Goal: Find contact information: Find contact information

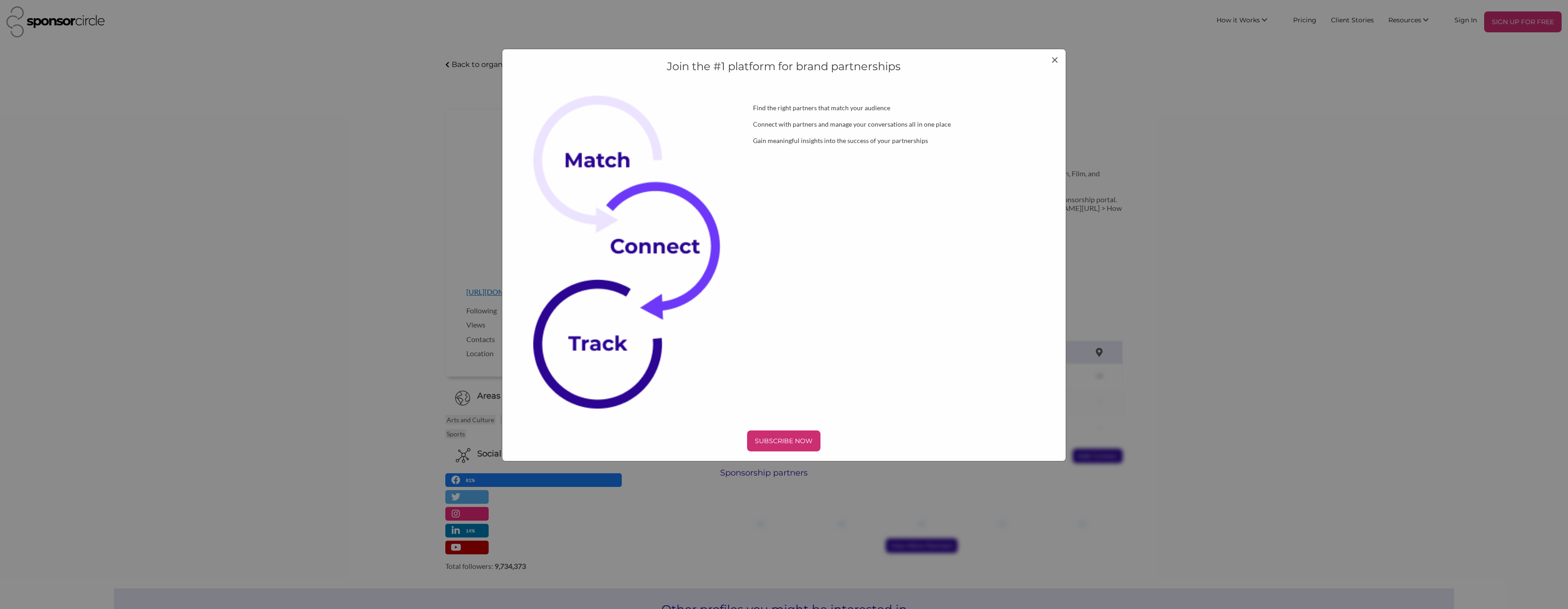
drag, startPoint x: 1054, startPoint y: 59, endPoint x: 1083, endPoint y: 78, distance: 34.7
click at [1054, 59] on span "×" at bounding box center [1055, 59] width 8 height 15
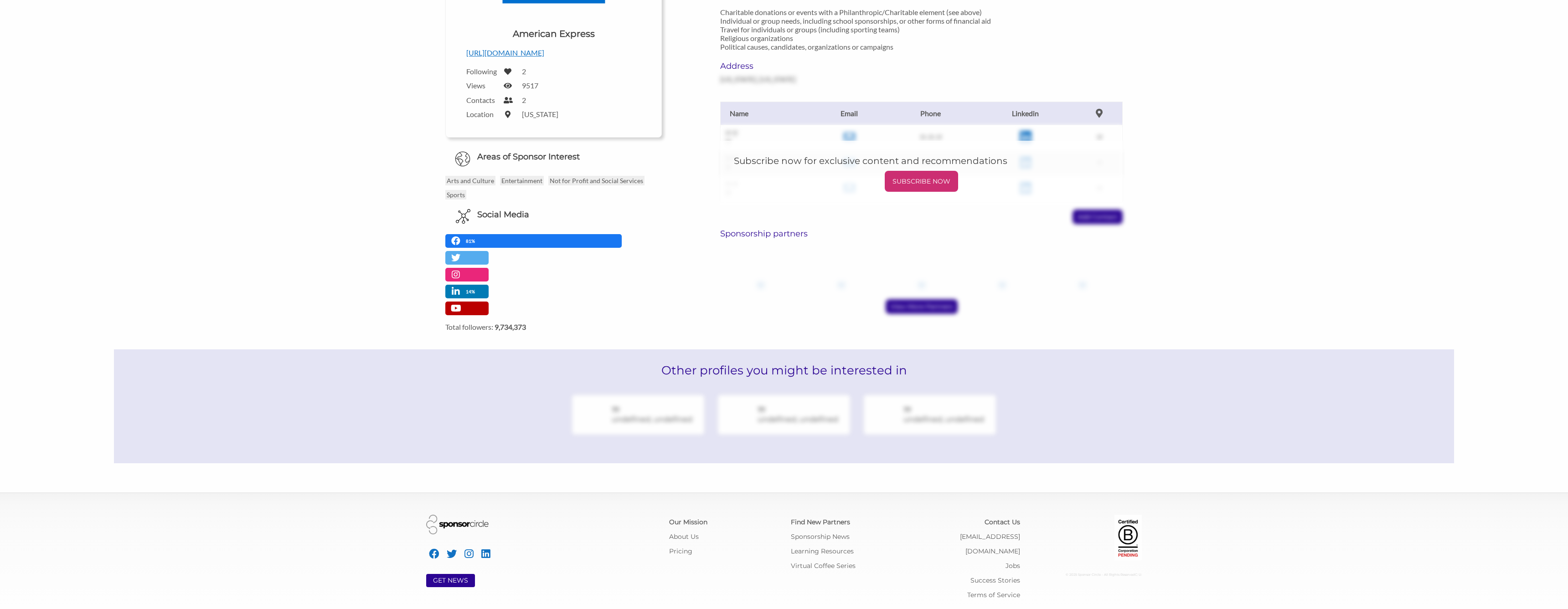
scroll to position [239, 0]
click at [777, 233] on h6 "Sponsorship partners" at bounding box center [921, 234] width 402 height 10
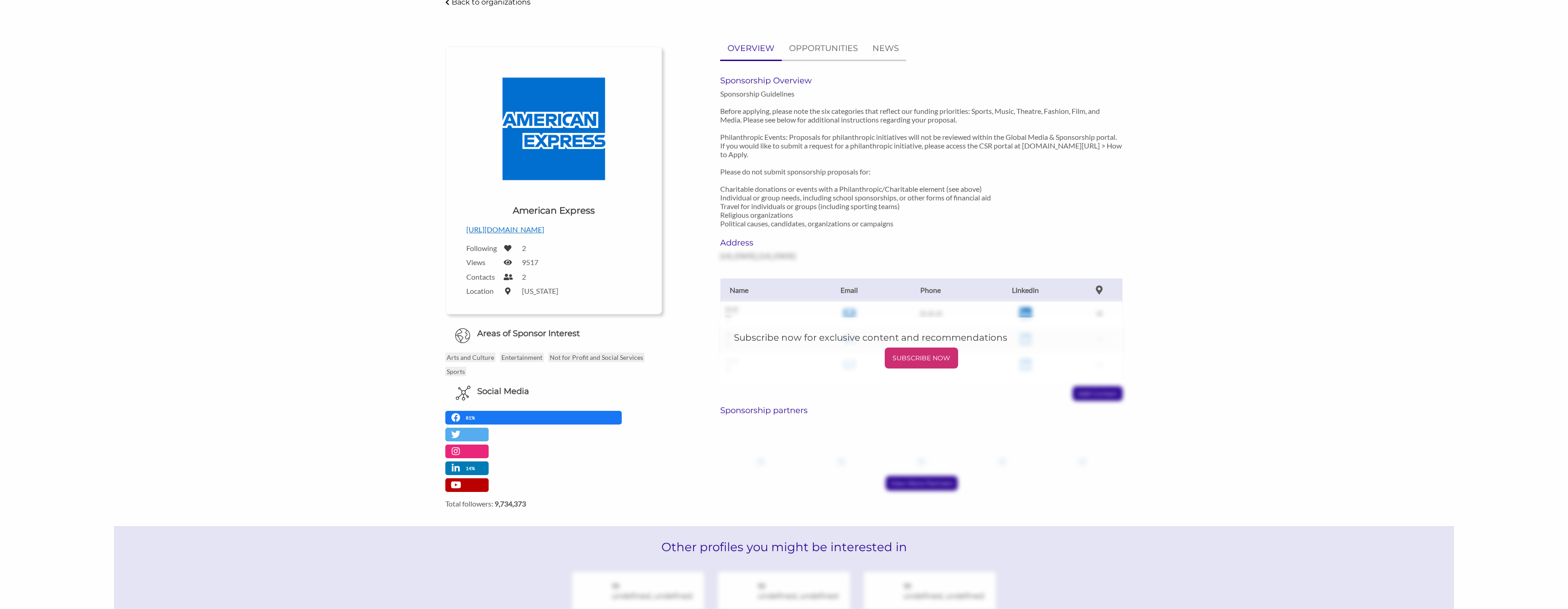
scroll to position [1, 0]
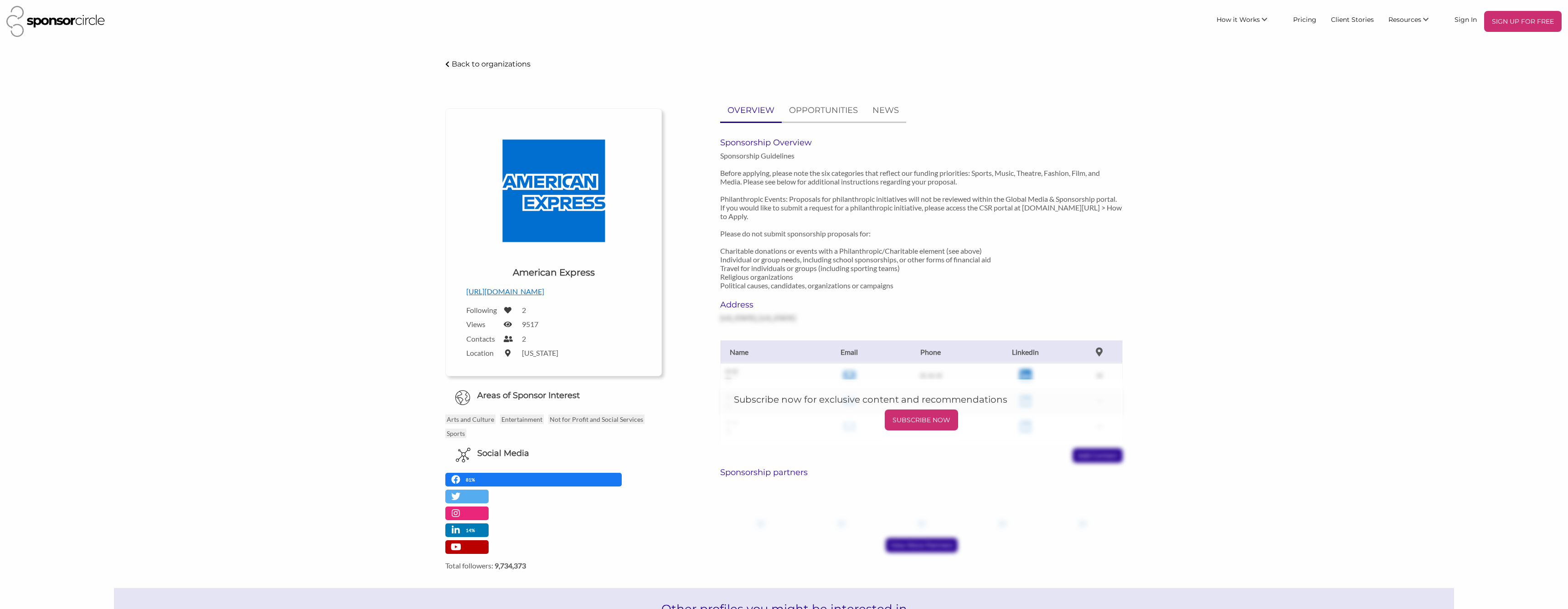
click at [740, 302] on h6 "Address" at bounding box center [783, 304] width 125 height 10
drag, startPoint x: 744, startPoint y: 349, endPoint x: 768, endPoint y: 353, distance: 24.3
click at [744, 349] on th "Name" at bounding box center [766, 352] width 91 height 24
click at [909, 417] on p "SUBSCRIBE NOW" at bounding box center [921, 420] width 66 height 14
click at [816, 110] on p "OPPORTUNITIES" at bounding box center [823, 110] width 69 height 13
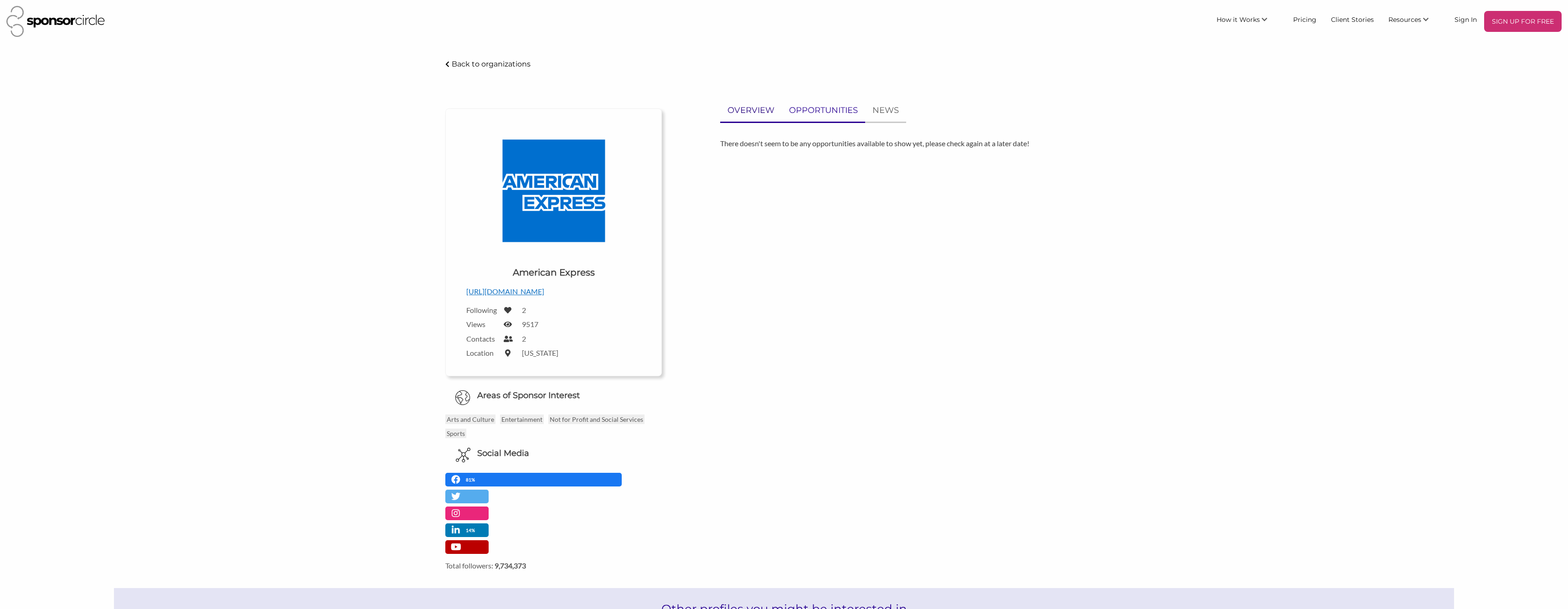
click at [755, 110] on p "OVERVIEW" at bounding box center [751, 110] width 47 height 13
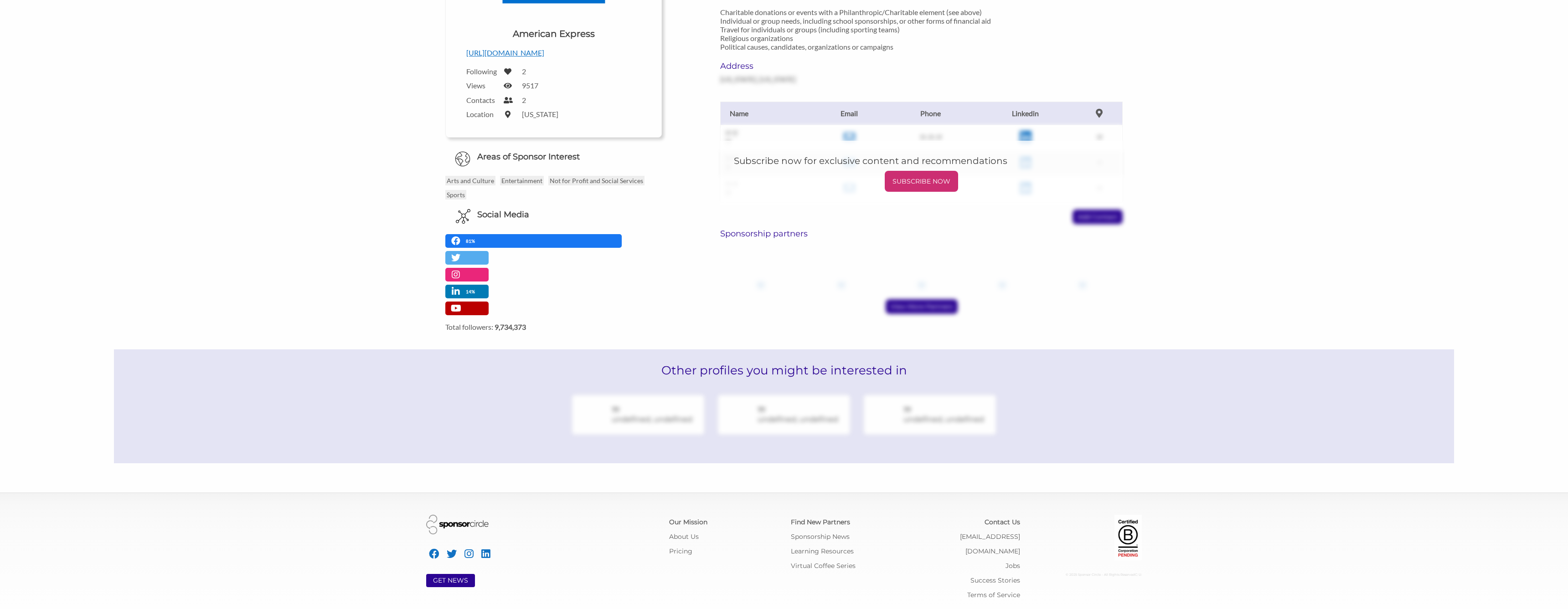
scroll to position [239, 0]
click at [755, 234] on h6 "Sponsorship partners" at bounding box center [921, 234] width 402 height 10
click at [755, 234] on h6 "Sponsorship partners" at bounding box center [921, 234] width 402 height 10
click at [736, 371] on h2 "Other profiles you might be interested in" at bounding box center [784, 371] width 1340 height 42
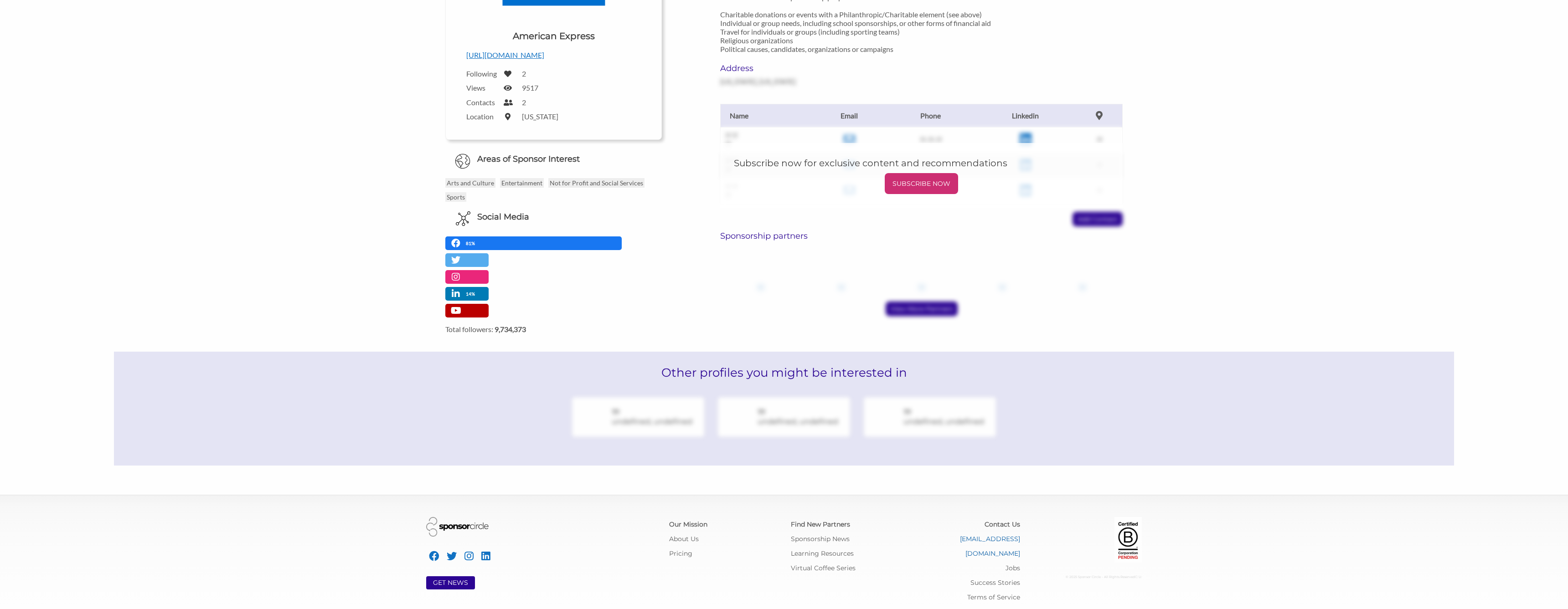
click at [989, 538] on link "[EMAIL_ADDRESS][DOMAIN_NAME]" at bounding box center [989, 547] width 60 height 23
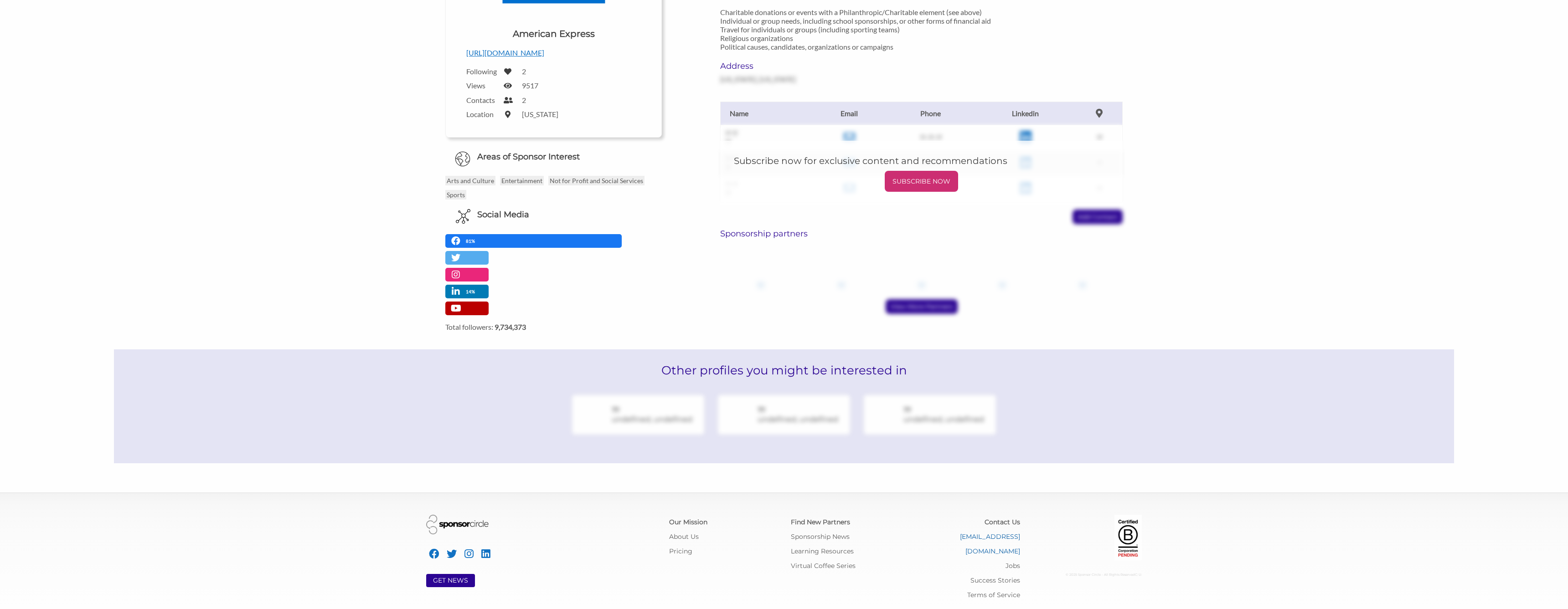
scroll to position [239, 0]
